Goal: Complete application form

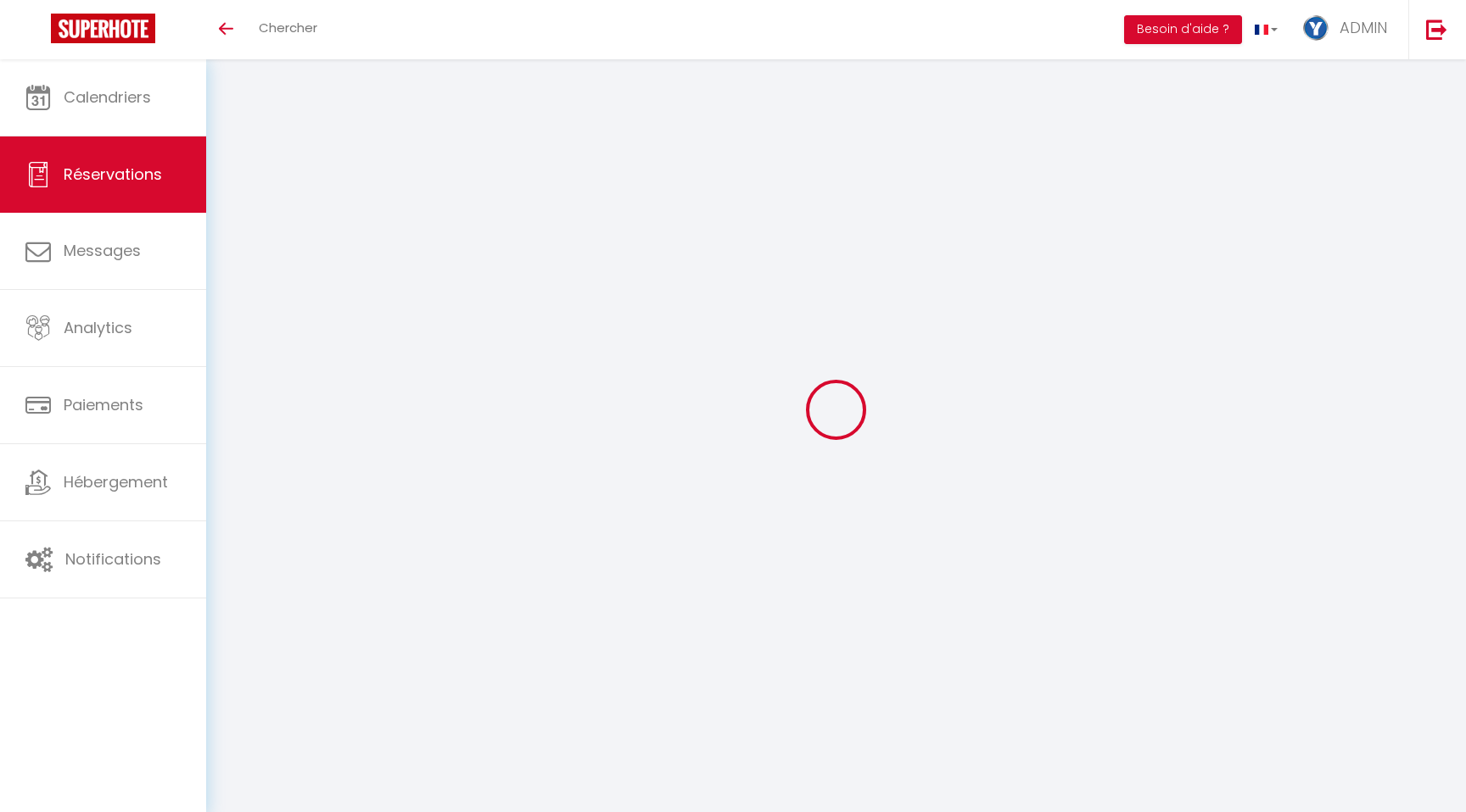
select select
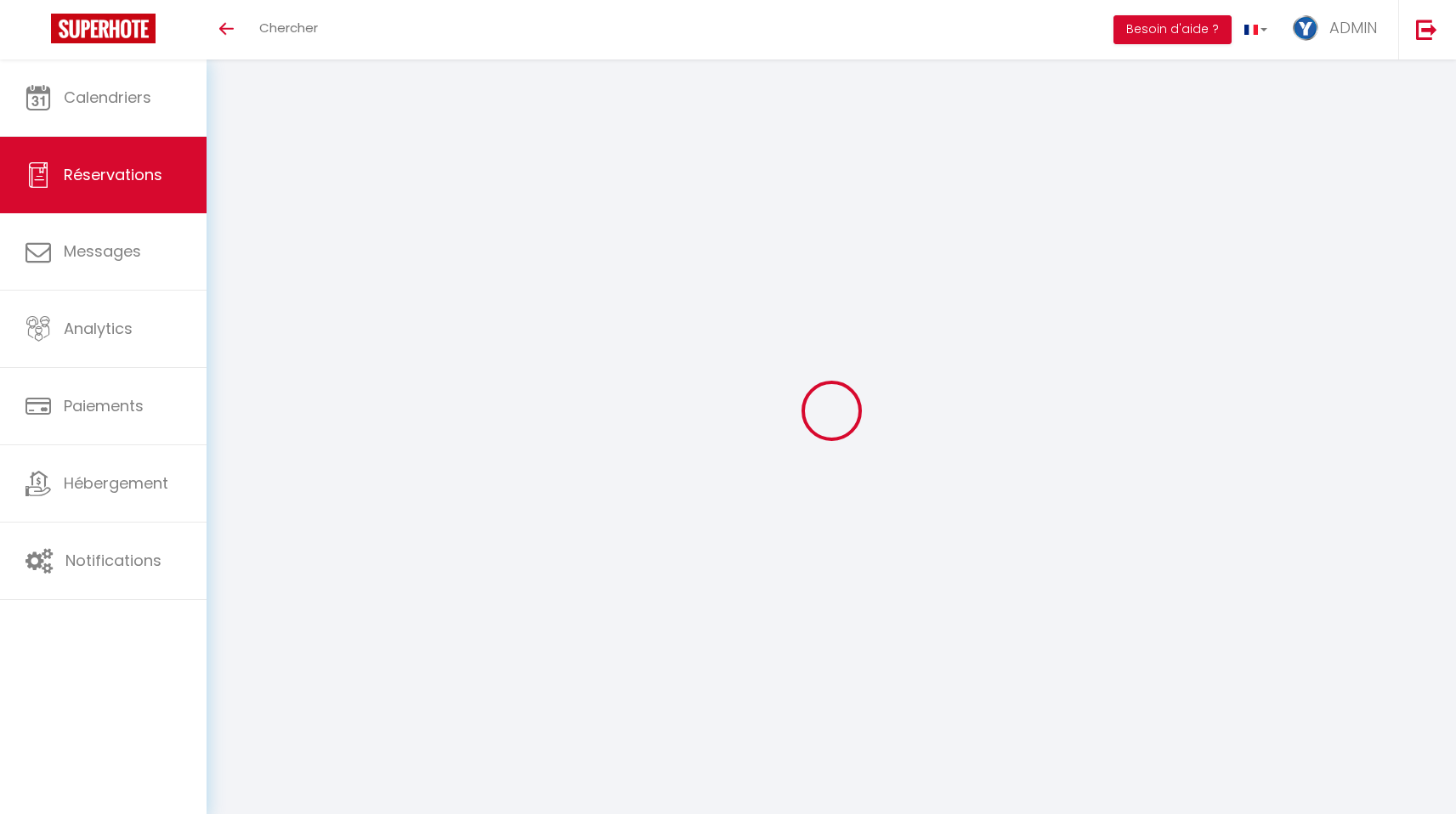
type input "[PERSON_NAME]"
type input "[EMAIL_ADDRESS][DOMAIN_NAME]"
type input "[PHONE_NUMBER]"
type input "."
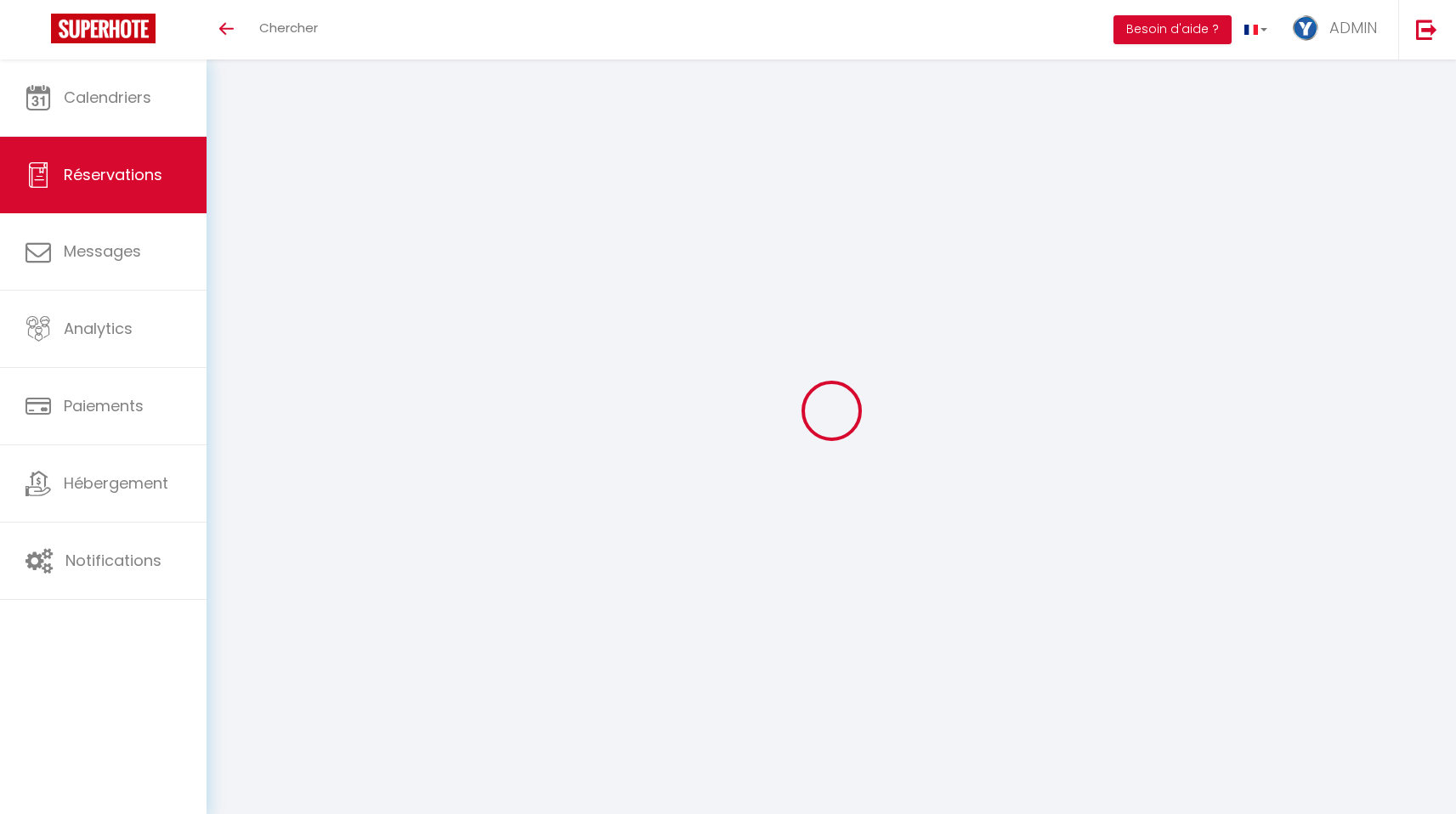
select select "GB"
type input "30"
type input "108.83"
type input "10.61"
select select "51390"
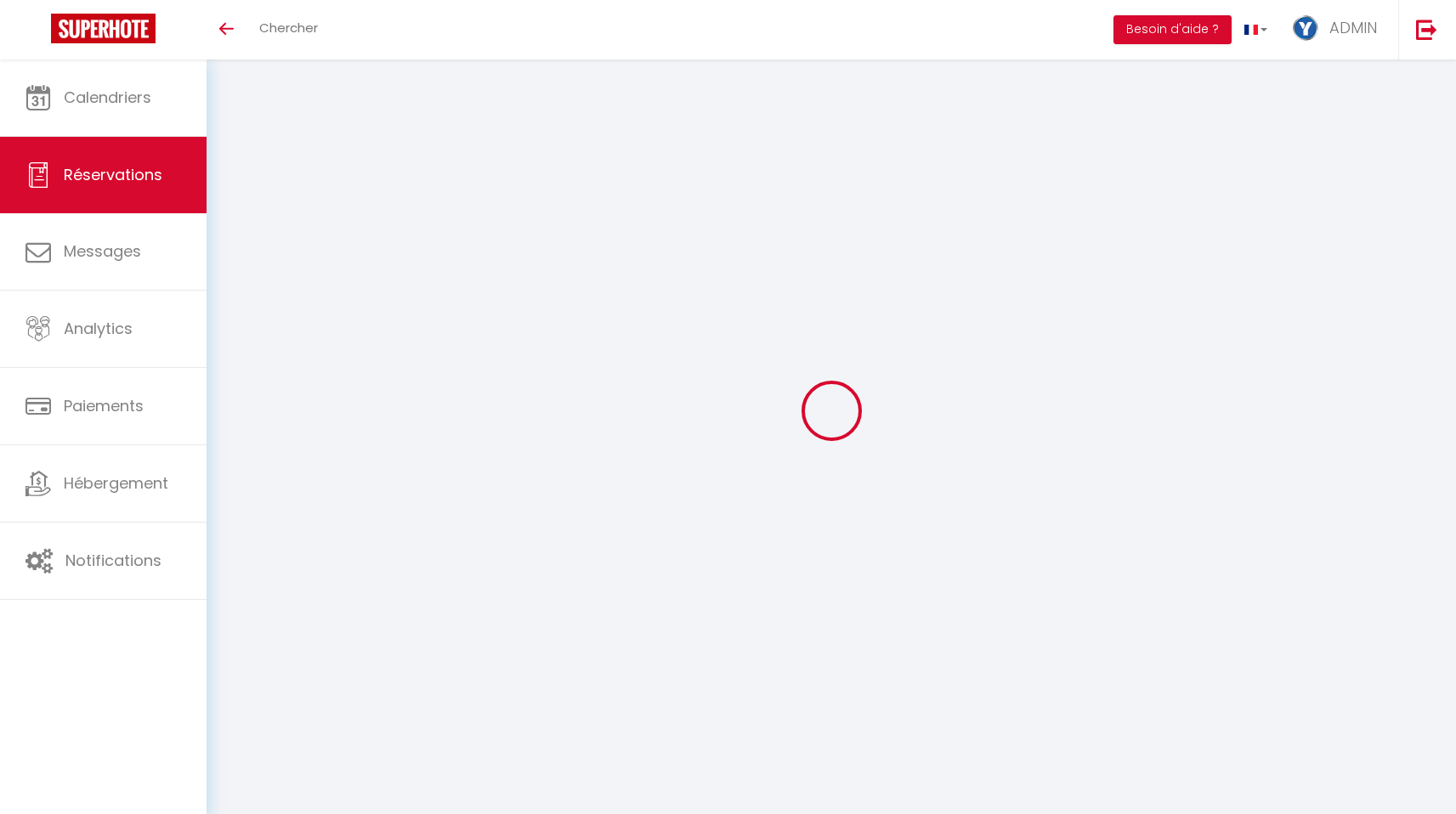
select select "0"
select select
type input "1"
select select "10"
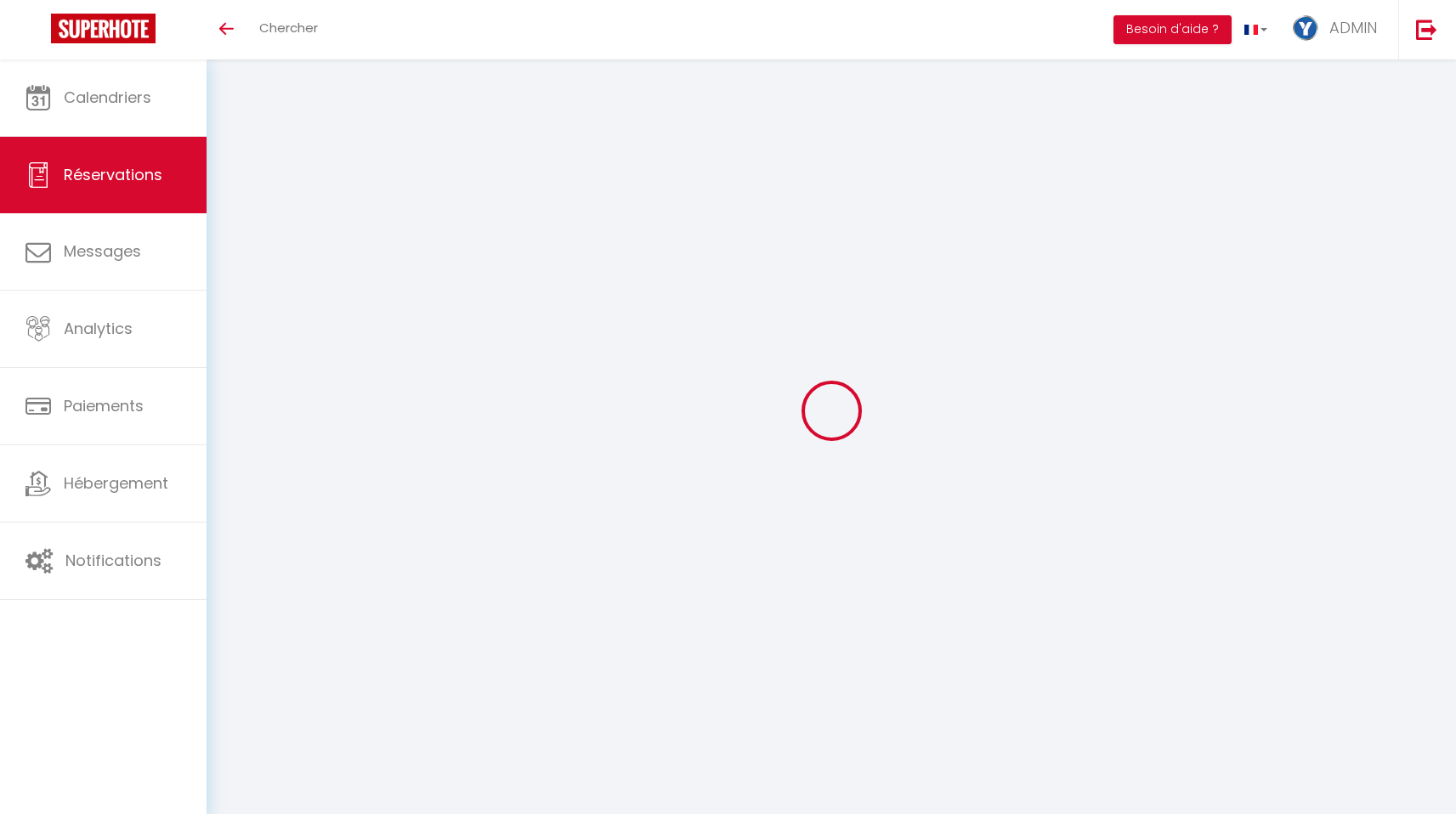
select select
type input "635.55"
checkbox input "false"
type input "727.71"
select select "2"
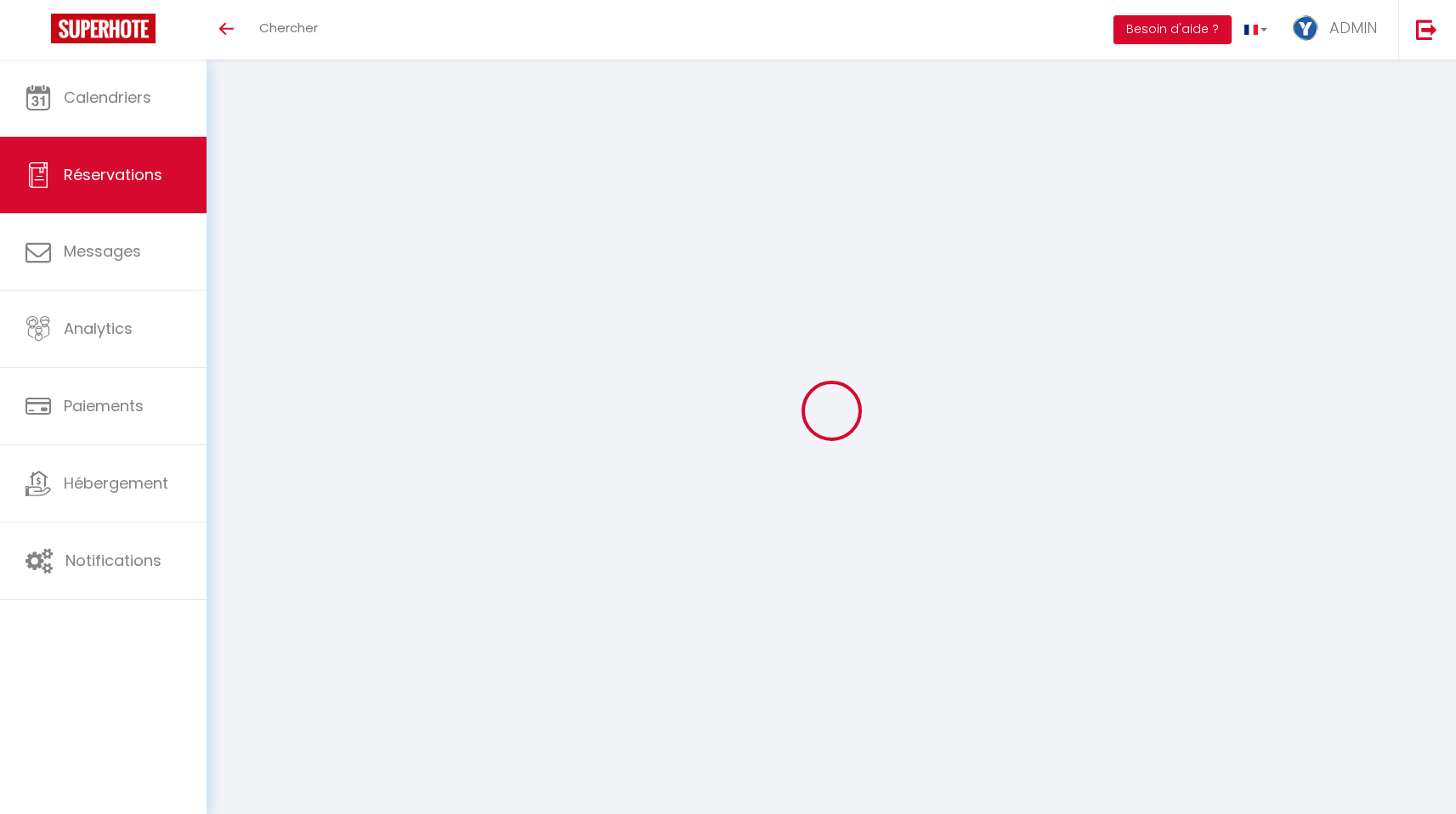
type input "0"
select select
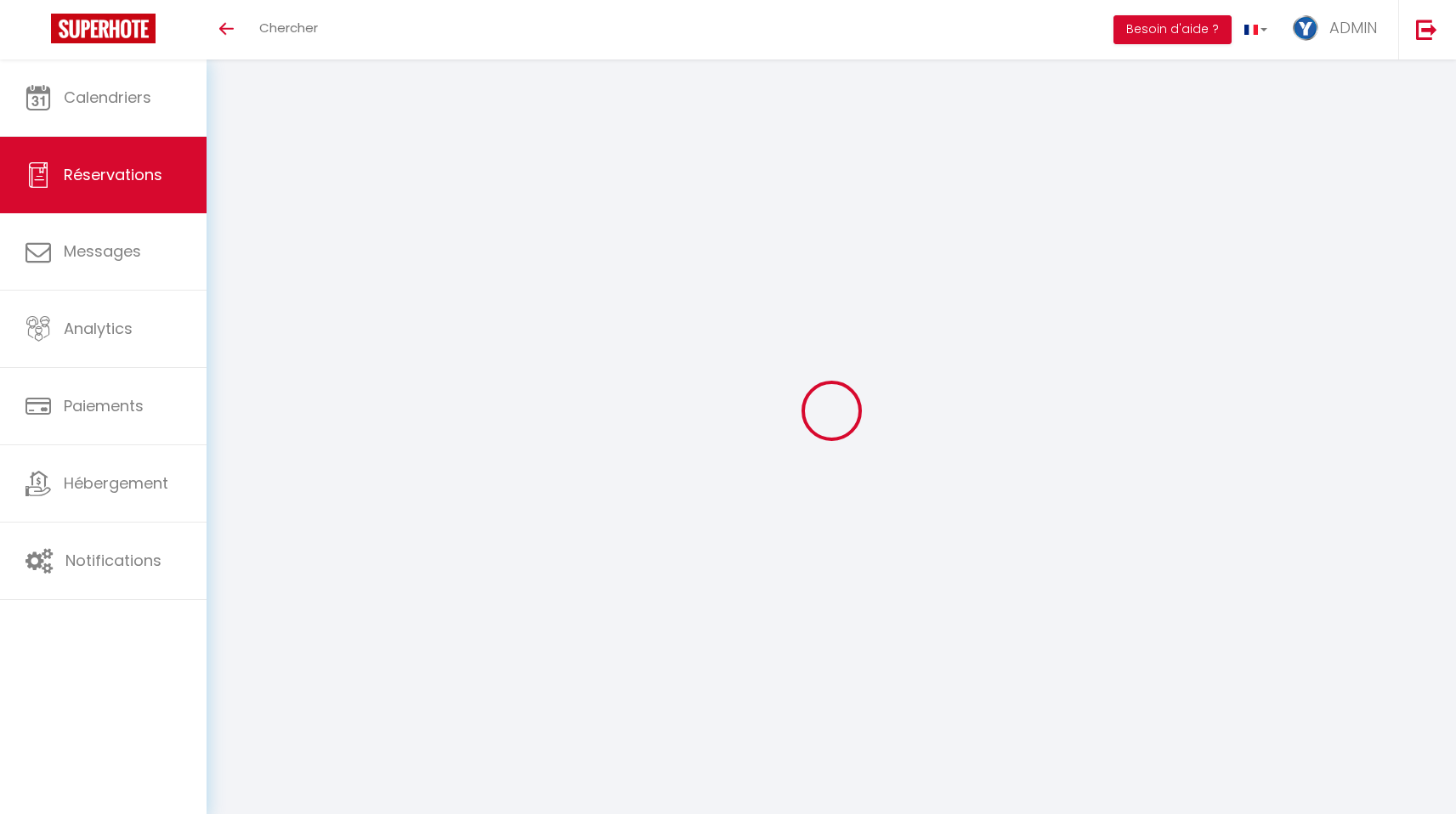
select select "14"
checkbox input "false"
select select
checkbox input "false"
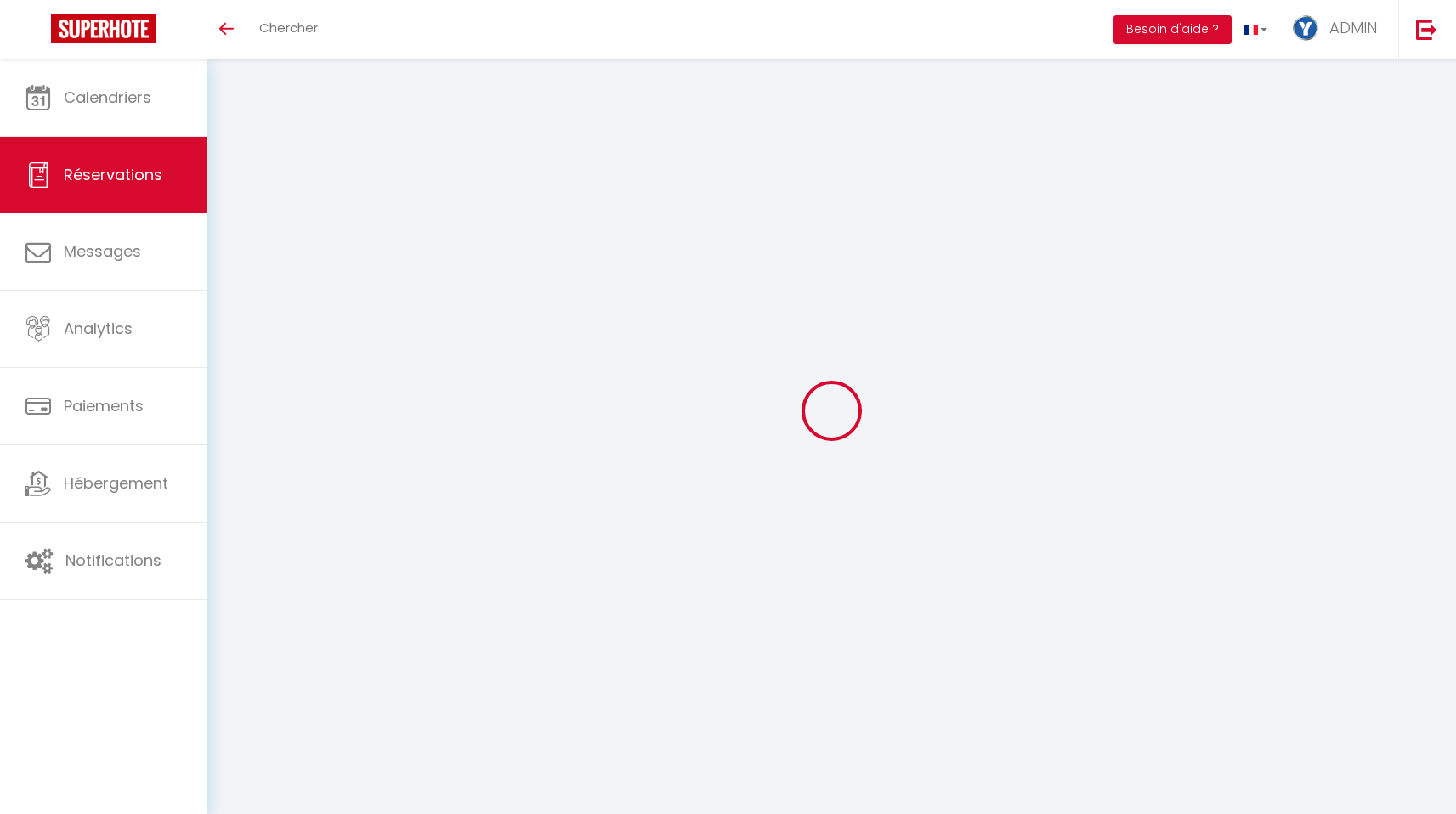
select select
checkbox input "false"
select select
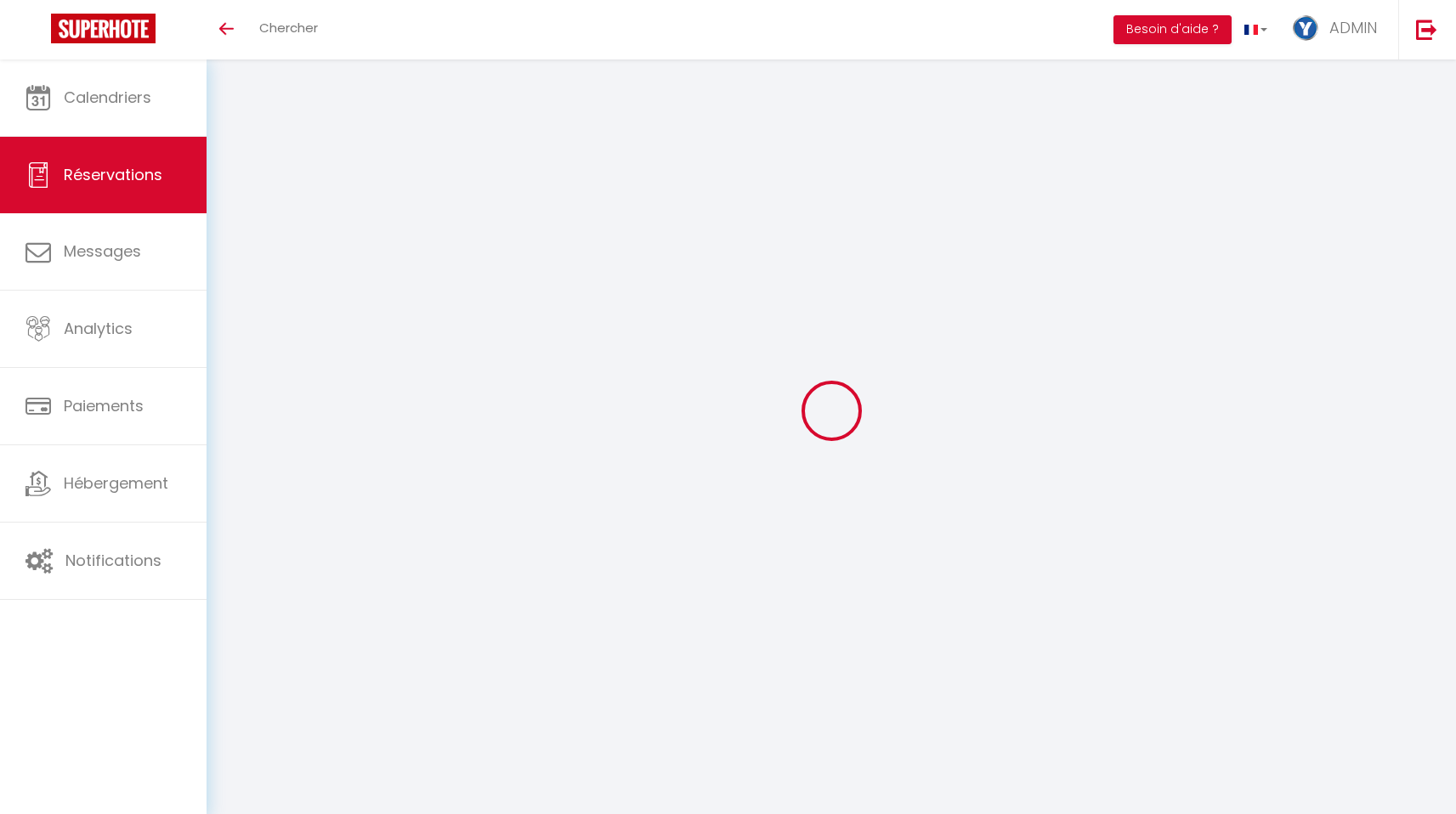
checkbox input "false"
type textarea "** THIS RESERVATION HAS BEEN PRE-PAID ** Reservation has a cancellation grace p…"
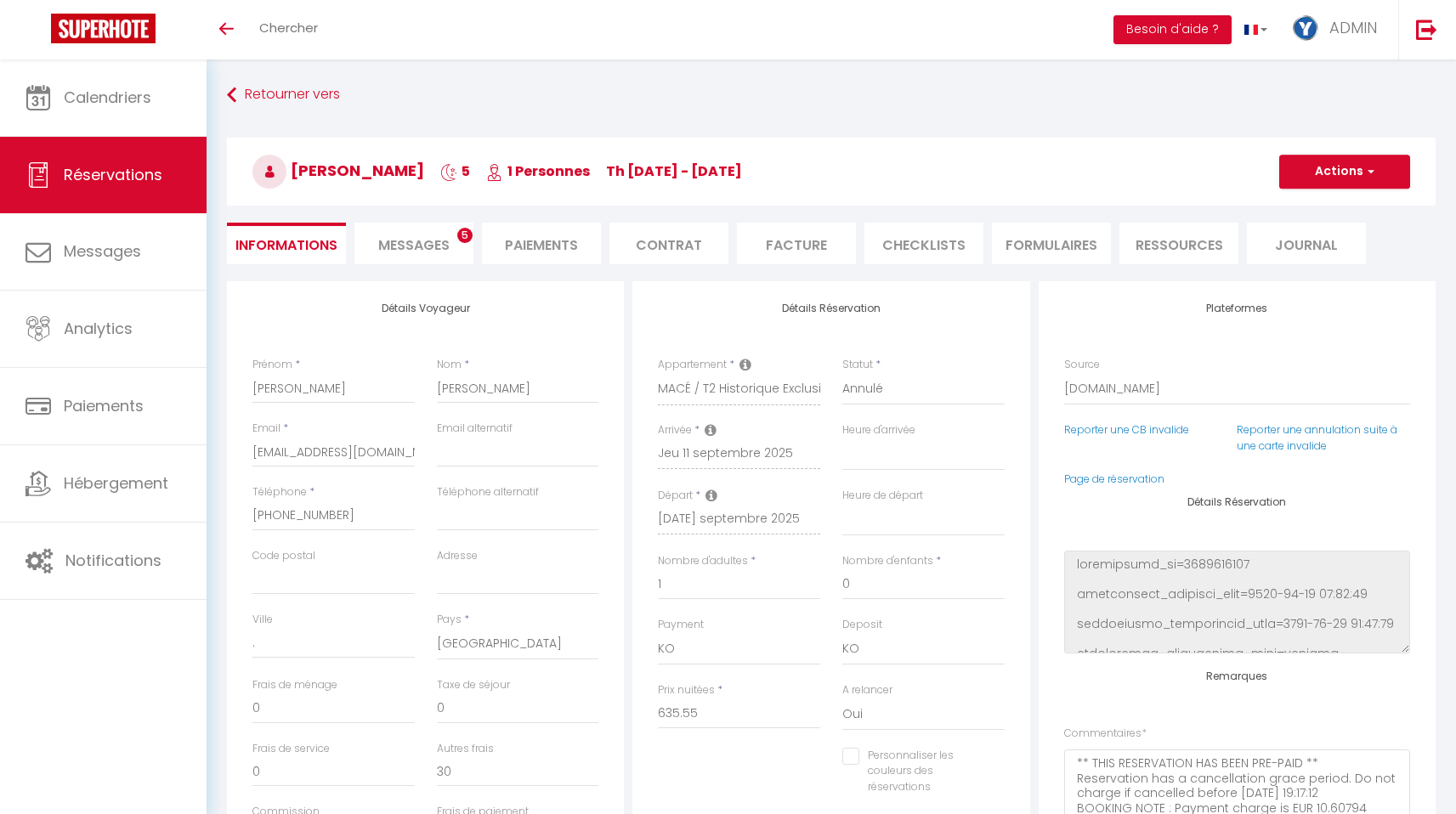
type input "60"
type input "32.16"
select select
checkbox input "false"
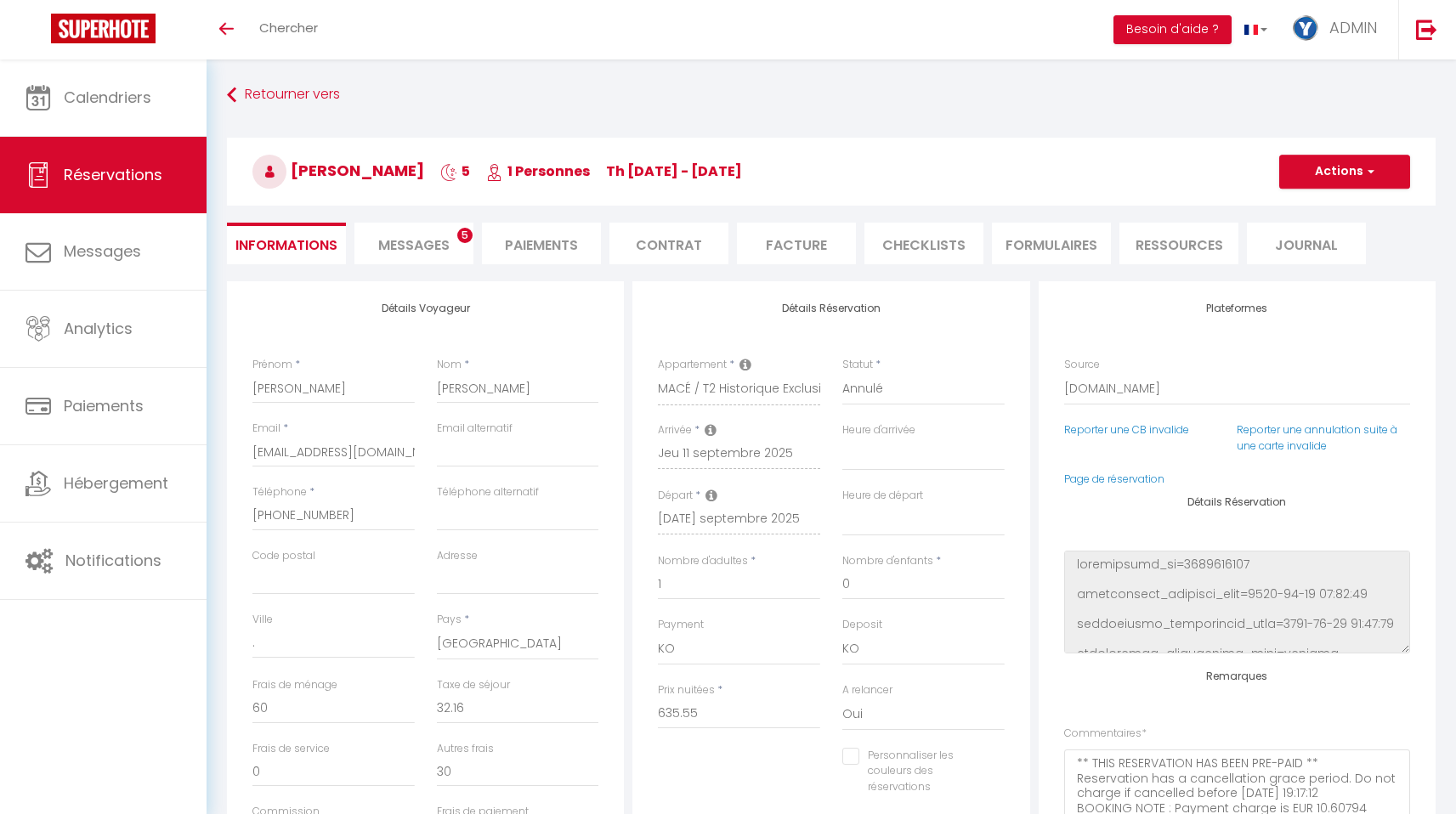
select select
click at [1124, 478] on link "Page de réservation" at bounding box center [1114, 479] width 100 height 14
